Goal: Find specific page/section: Find specific page/section

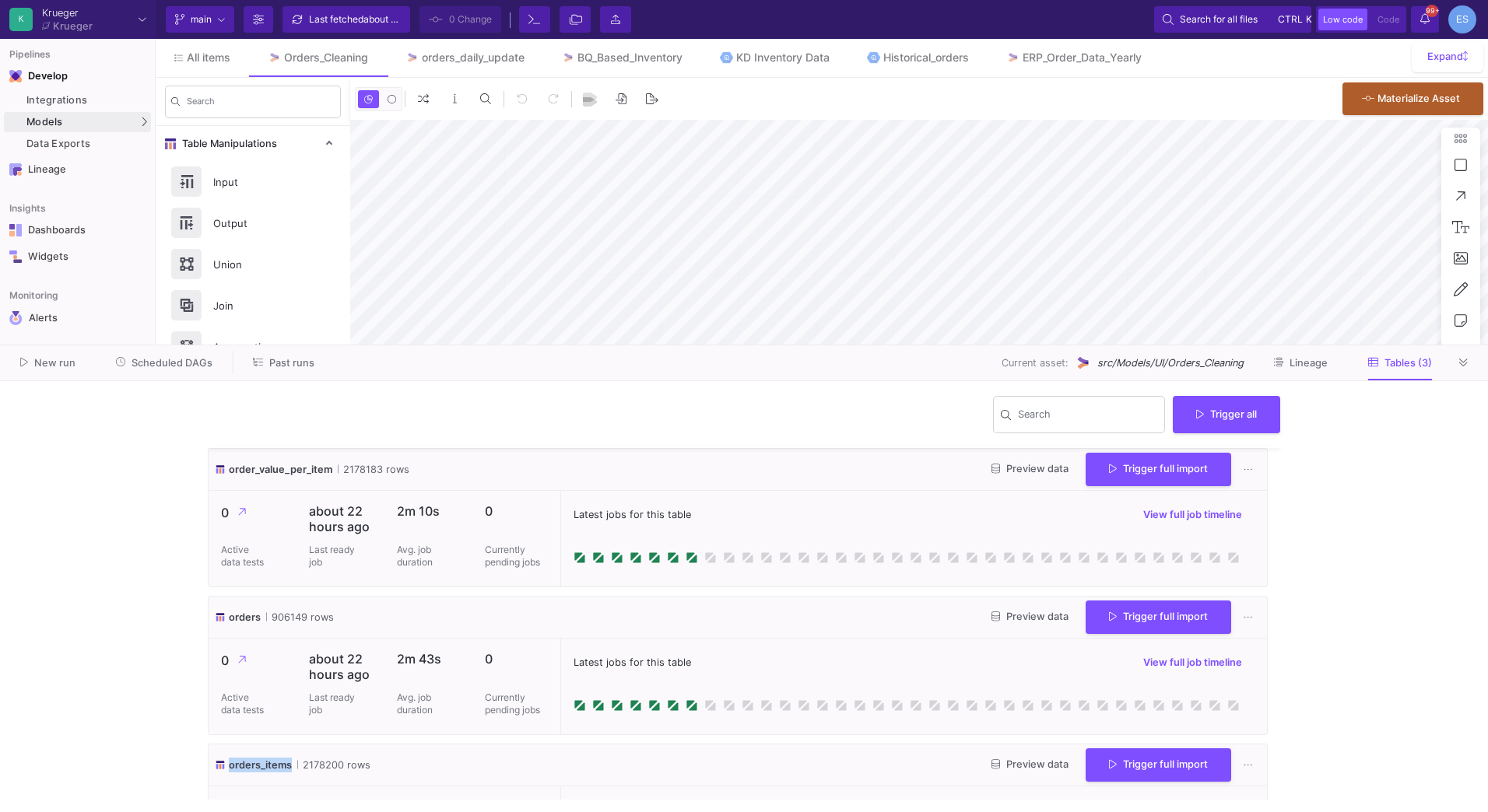
scroll to position [84, 0]
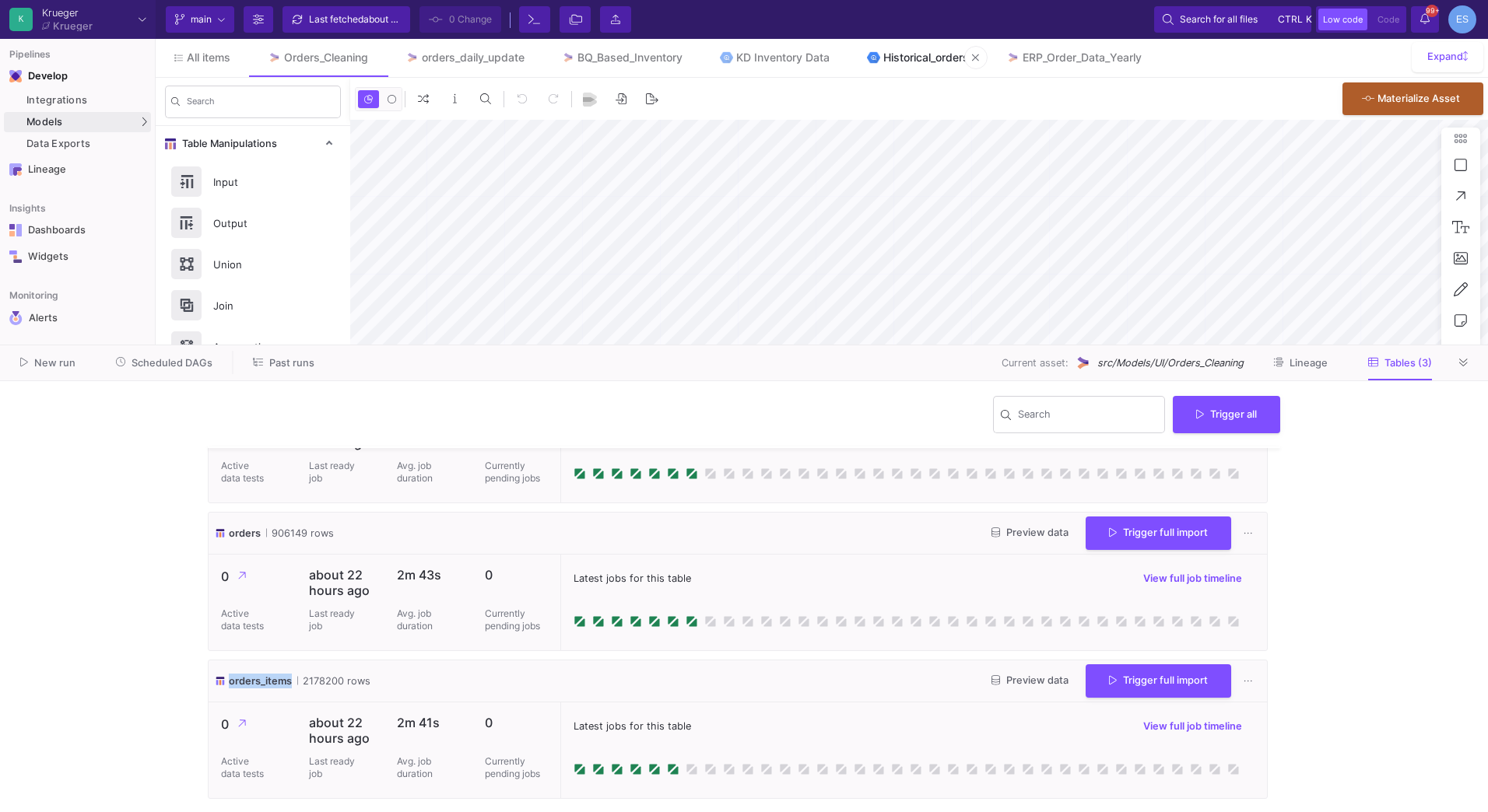
click at [921, 50] on link "Historical_orders" at bounding box center [917, 57] width 139 height 38
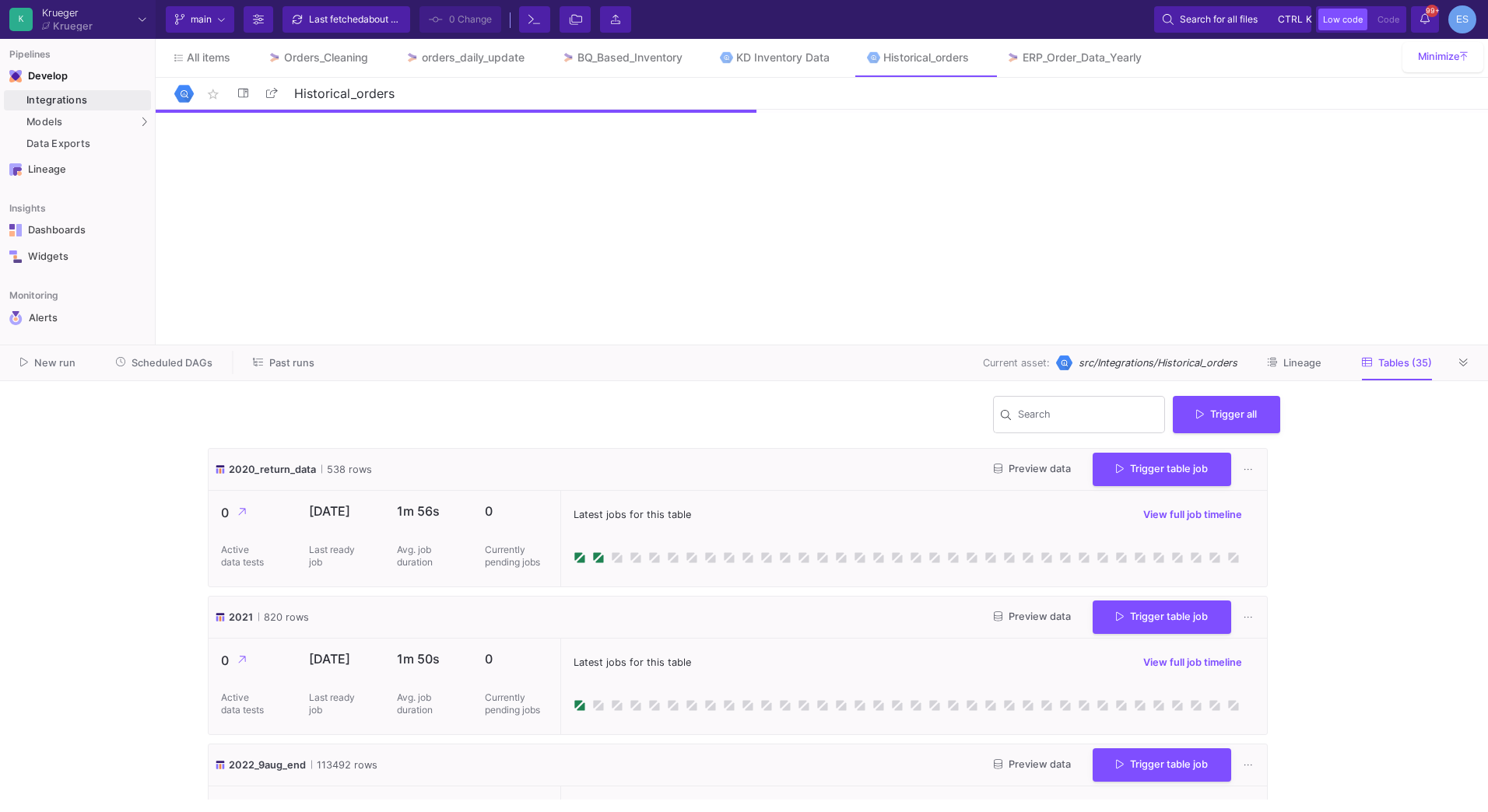
click at [1178, 363] on span "src/Integrations/Historical_orders" at bounding box center [1158, 362] width 159 height 14
copy span "Historical_orders"
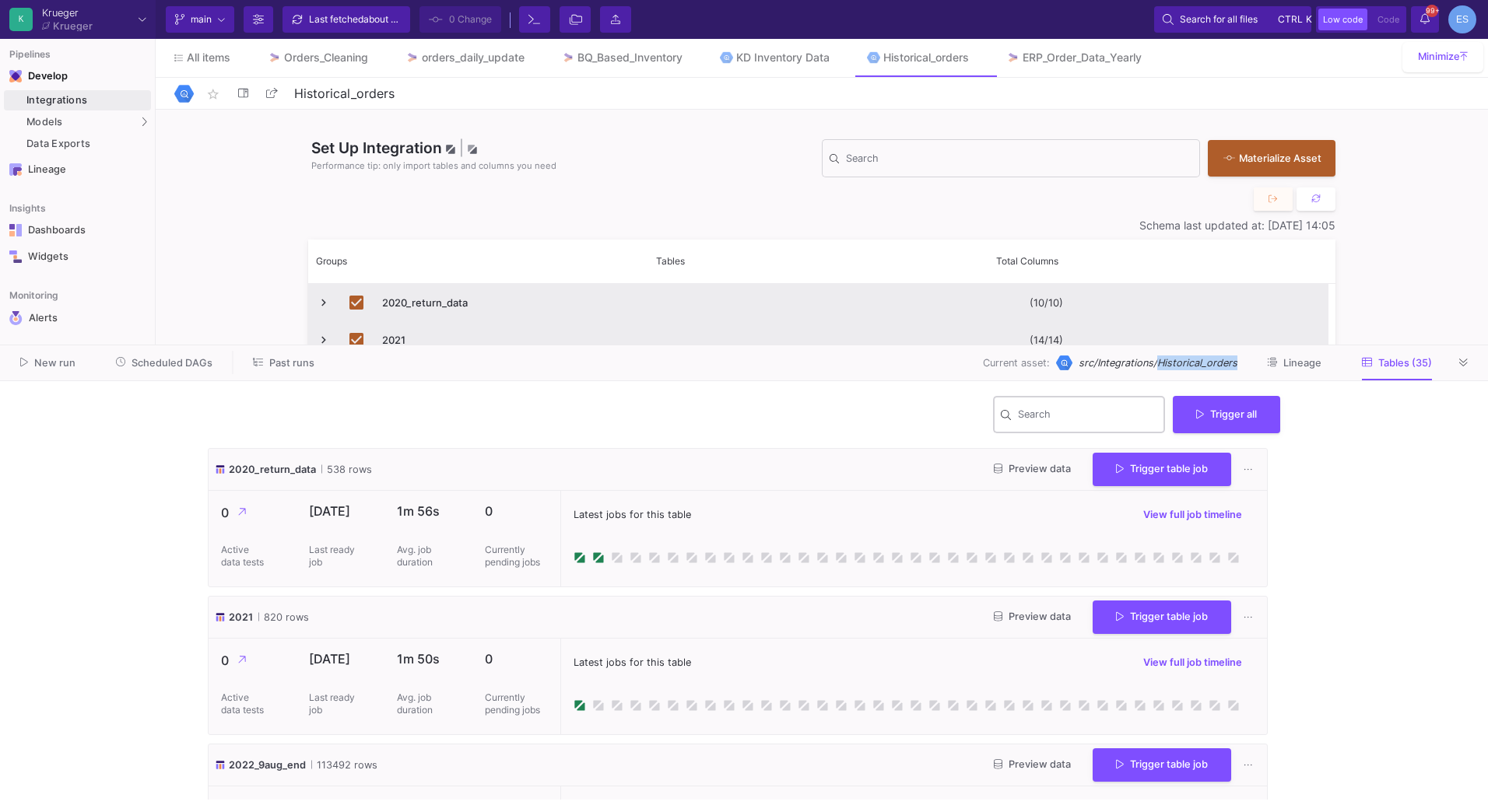
click at [1038, 423] on input "Search" at bounding box center [1088, 417] width 140 height 13
type input "o"
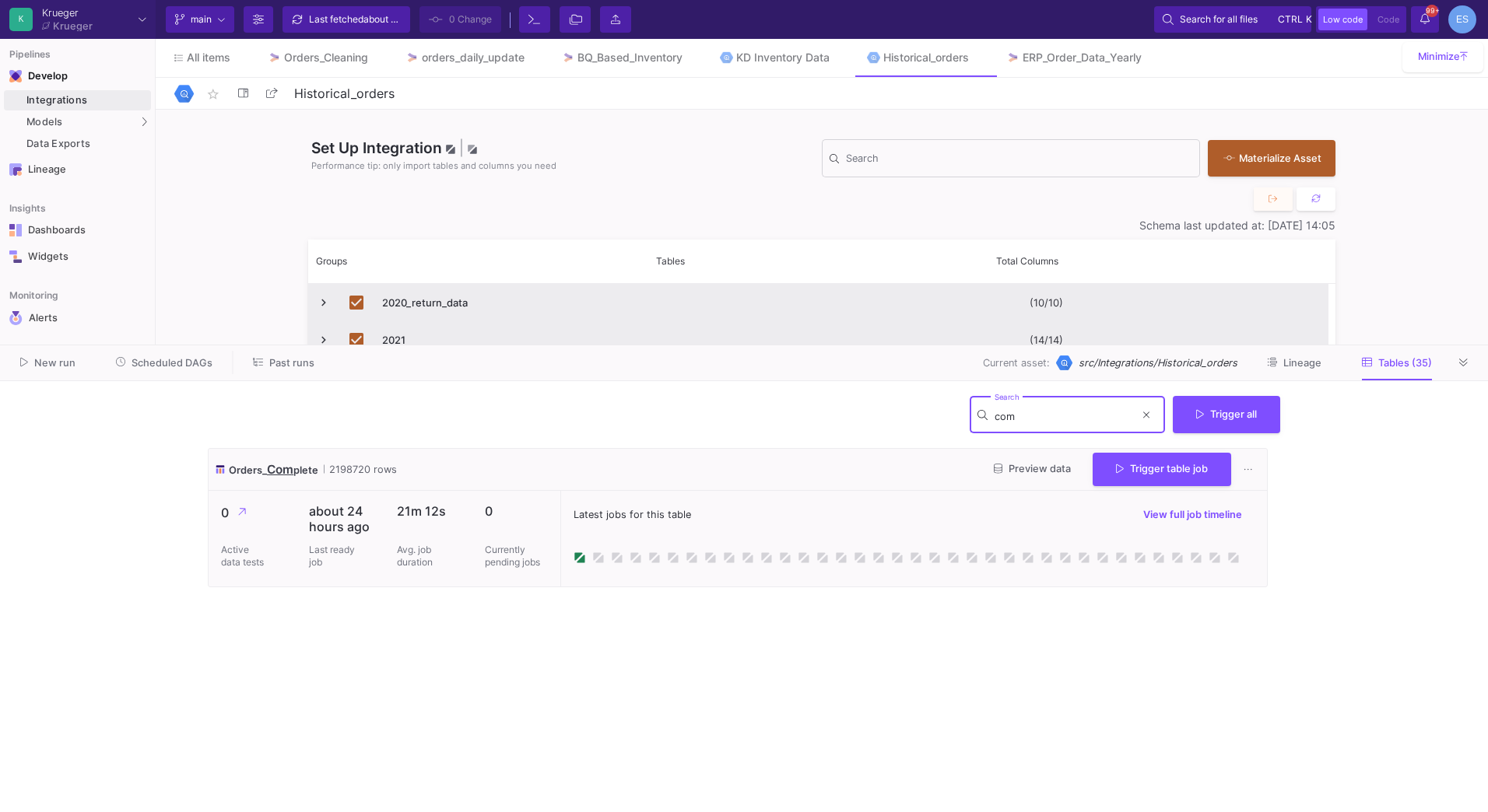
type input "com"
drag, startPoint x: 317, startPoint y: 467, endPoint x: 232, endPoint y: 471, distance: 85.1
click at [232, 471] on span "Orders_ Com plete" at bounding box center [274, 469] width 90 height 18
copy span "Orders_ Com plete"
click at [1143, 361] on span "src/Integrations/Historical_orders" at bounding box center [1158, 362] width 159 height 14
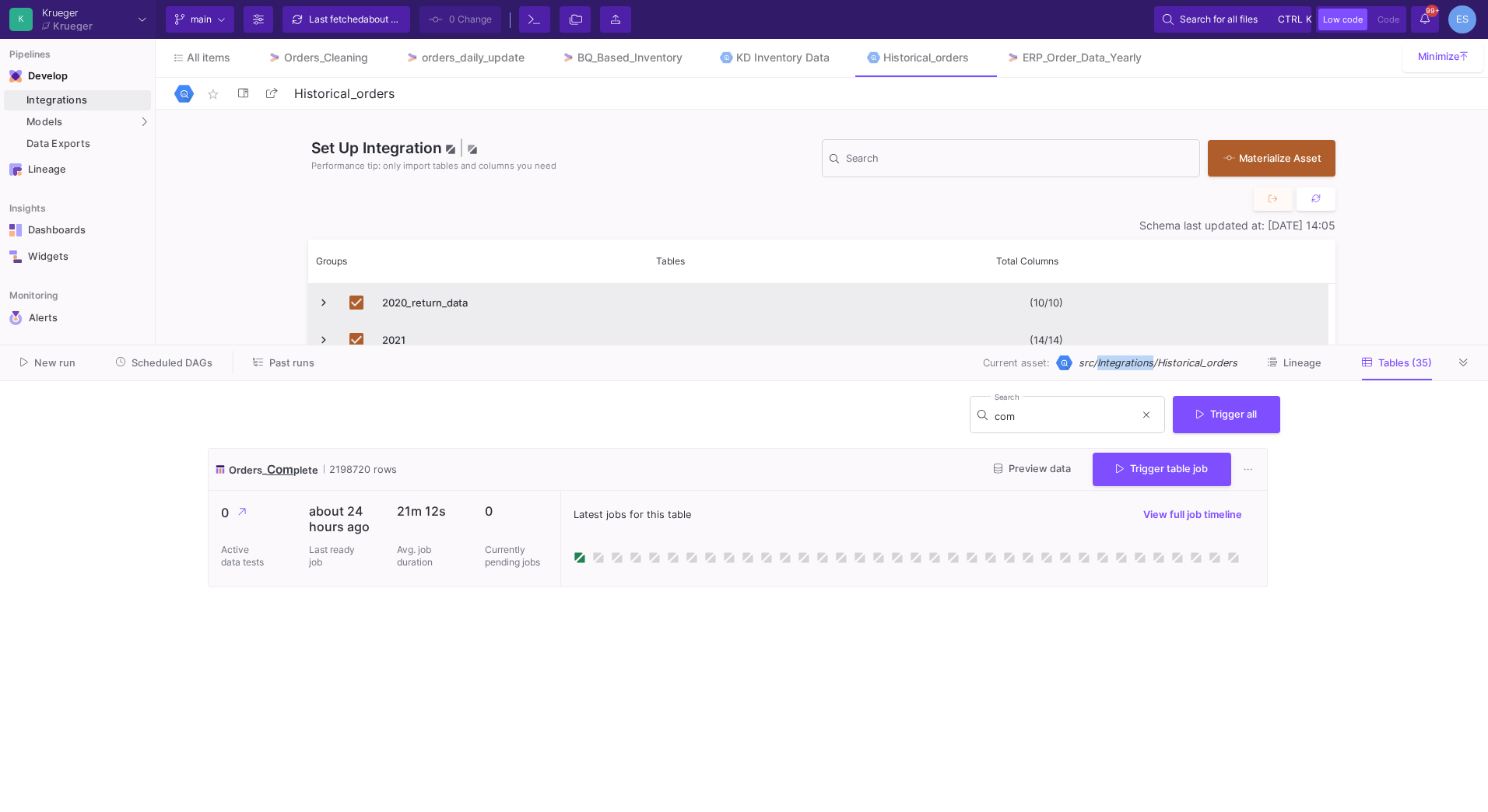
click at [1143, 361] on span "src/Integrations/Historical_orders" at bounding box center [1158, 362] width 159 height 14
copy span "Integrations"
click at [1095, 55] on div "ERP_Order_Data_Yearly" at bounding box center [1081, 57] width 119 height 13
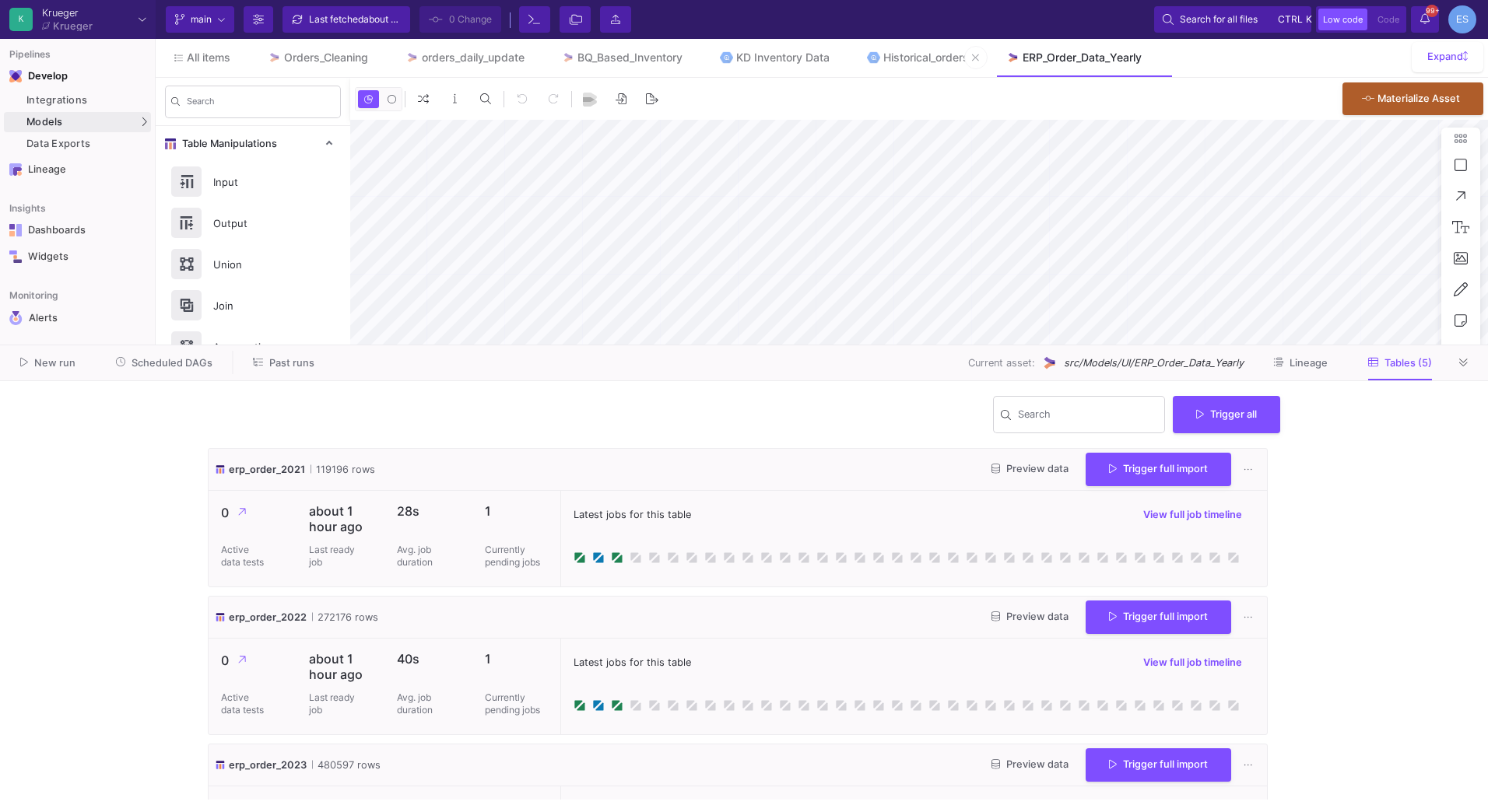
type input "0"
click at [880, 62] on img at bounding box center [873, 57] width 13 height 13
